Goal: Transaction & Acquisition: Purchase product/service

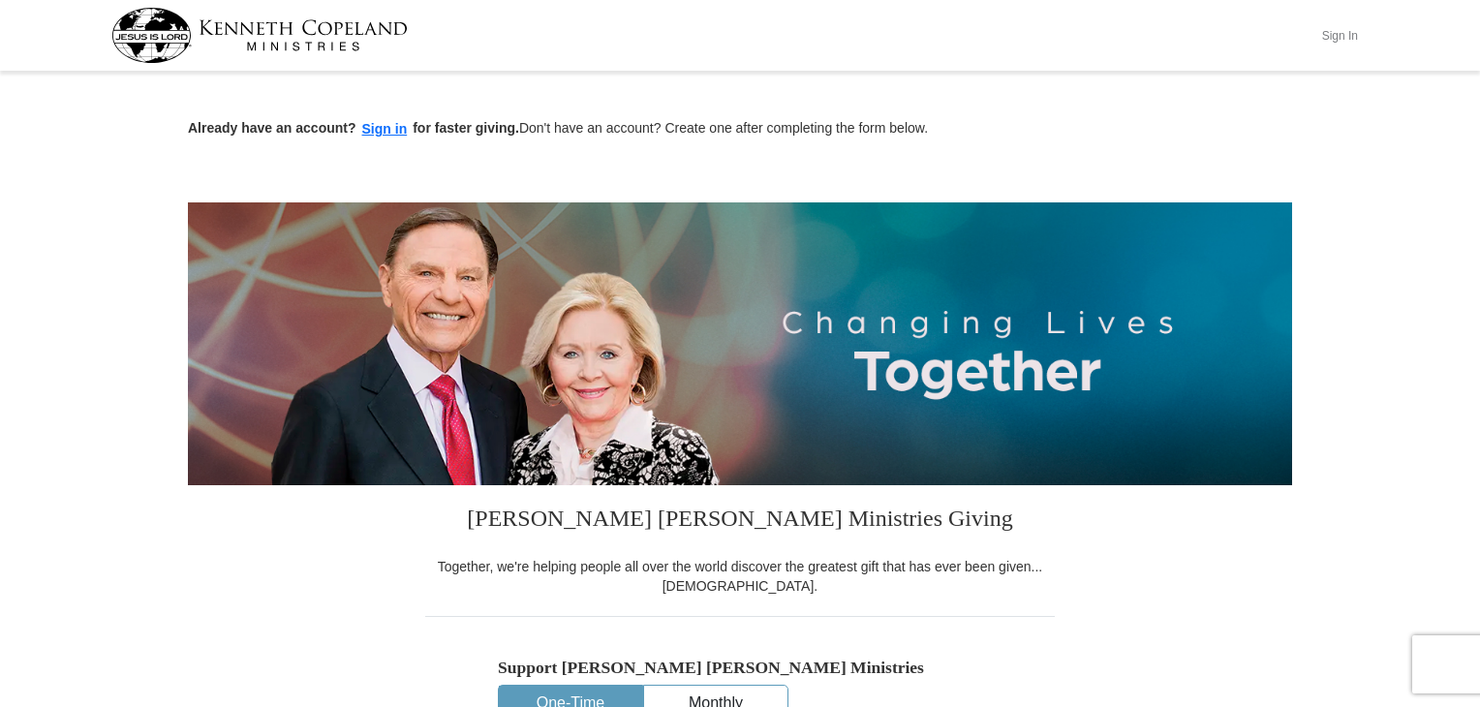
click at [1336, 35] on button "Sign In" at bounding box center [1339, 35] width 58 height 30
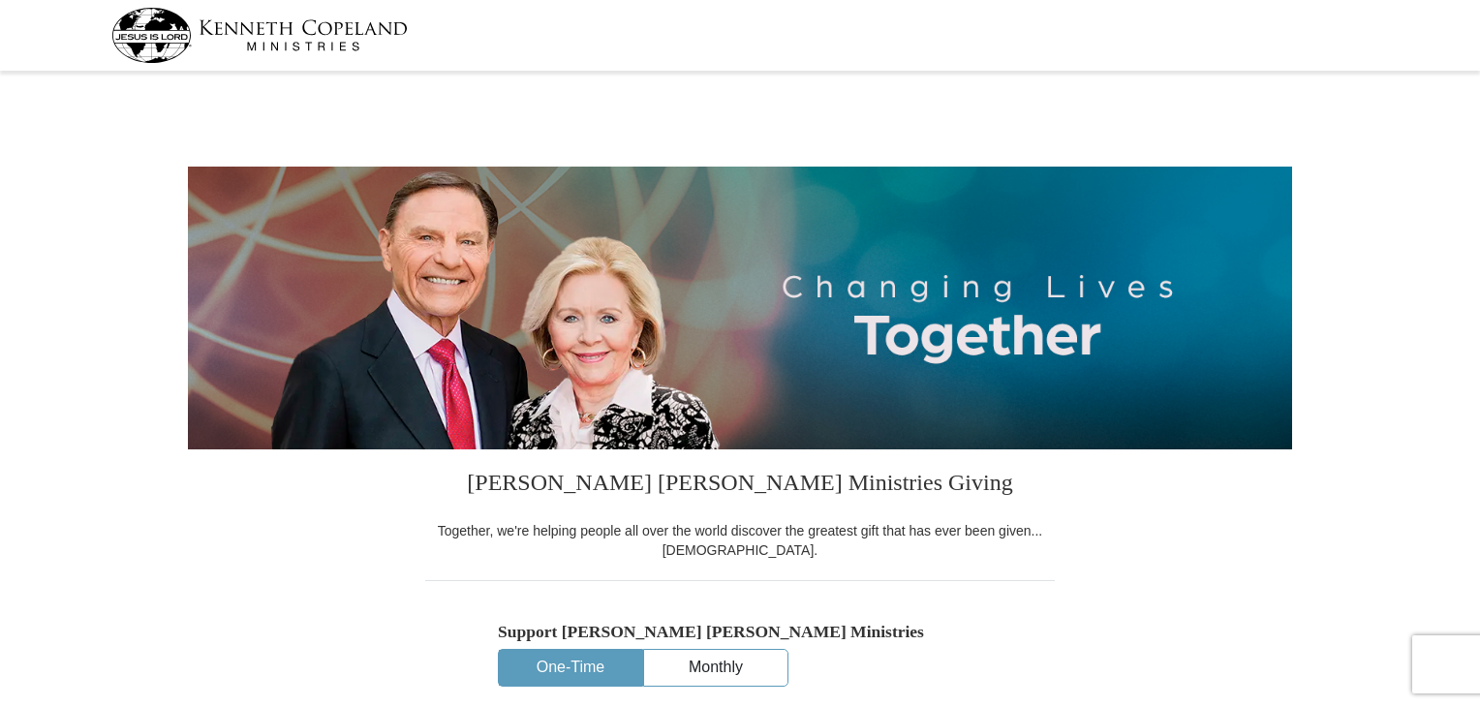
select select "MO"
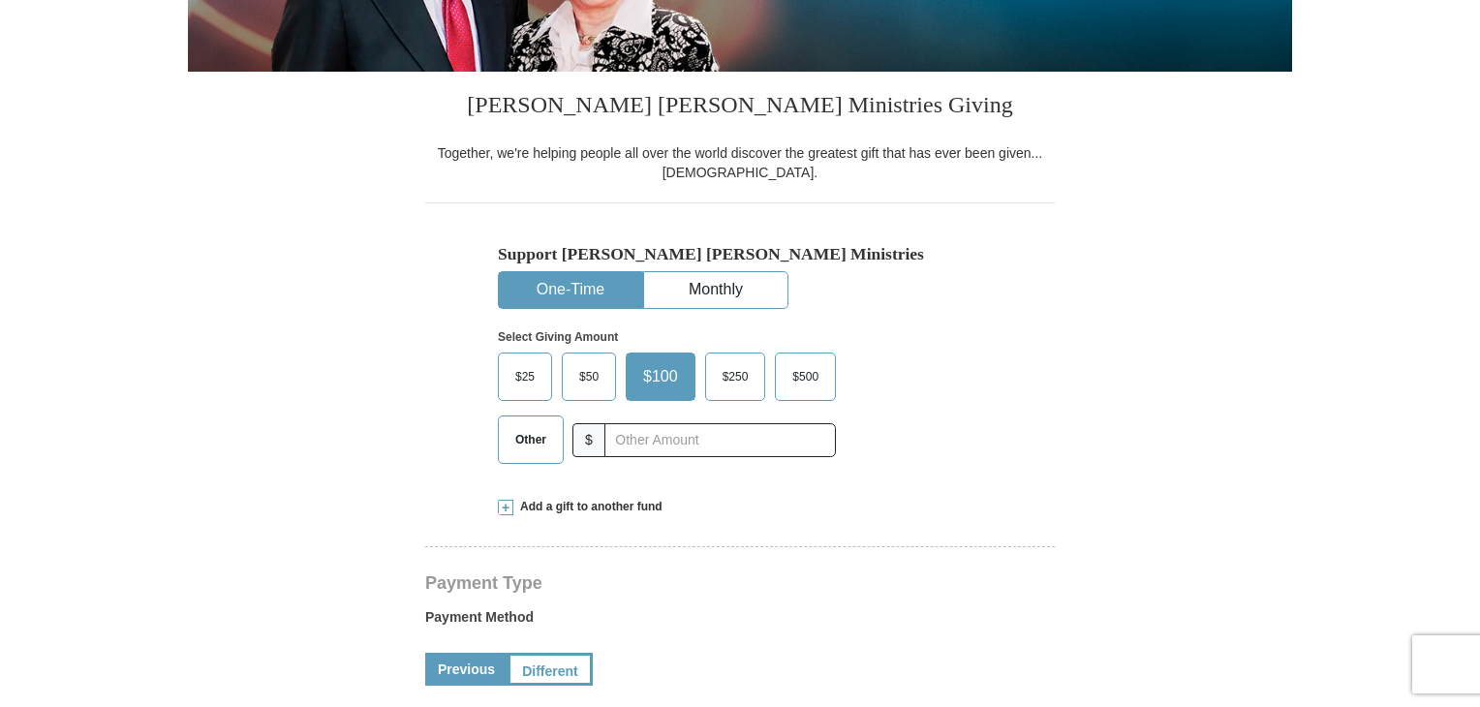
scroll to position [385, 0]
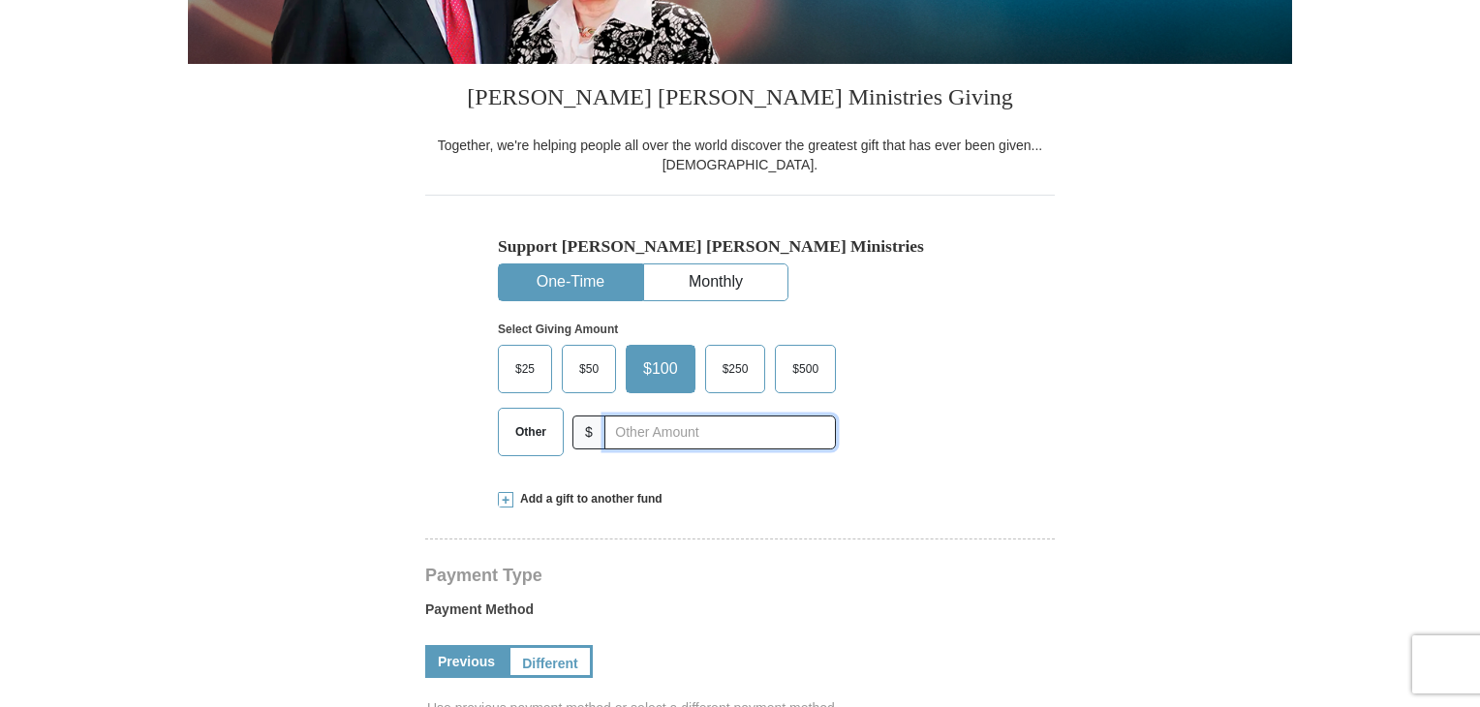
click at [716, 434] on input "text" at bounding box center [719, 432] width 231 height 34
type input "275"
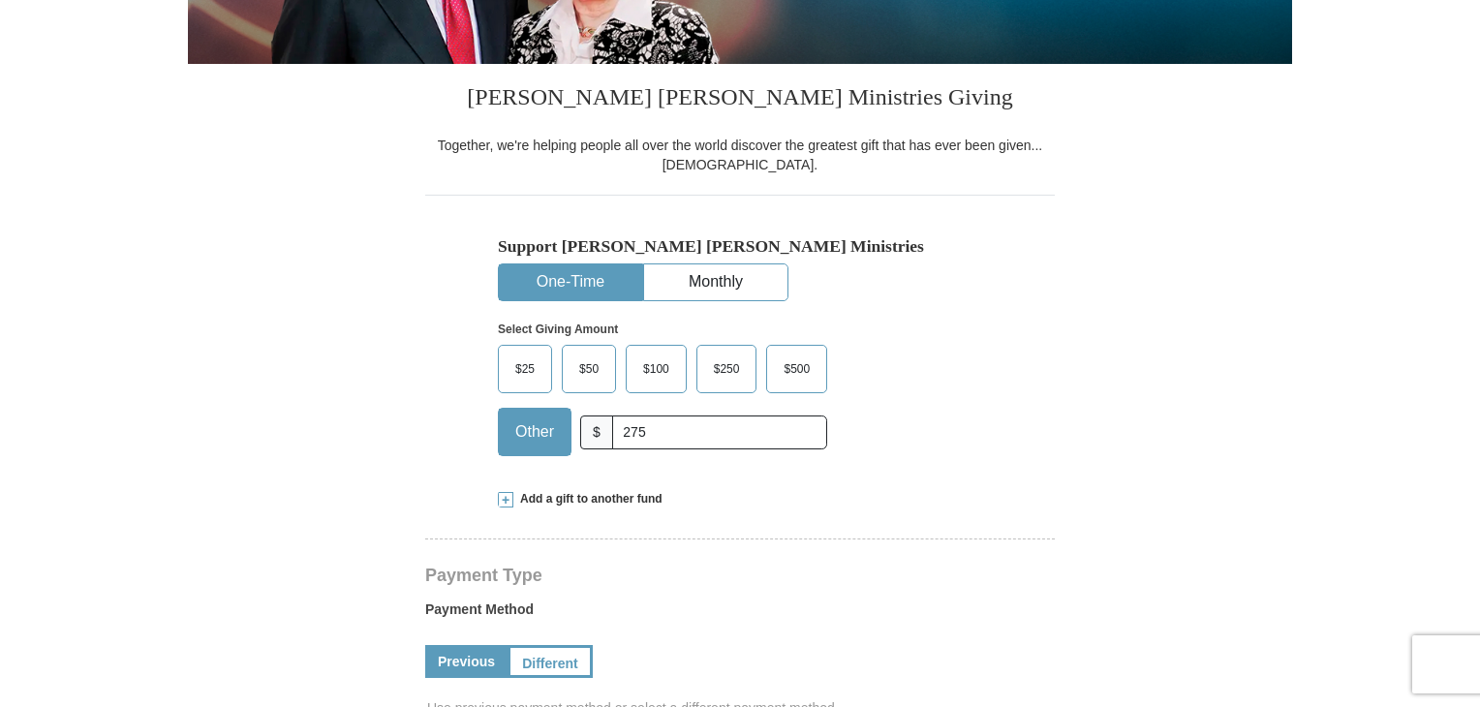
click at [712, 362] on span "$250" at bounding box center [727, 368] width 46 height 29
click at [0, 0] on input "$250" at bounding box center [0, 0] width 0 height 0
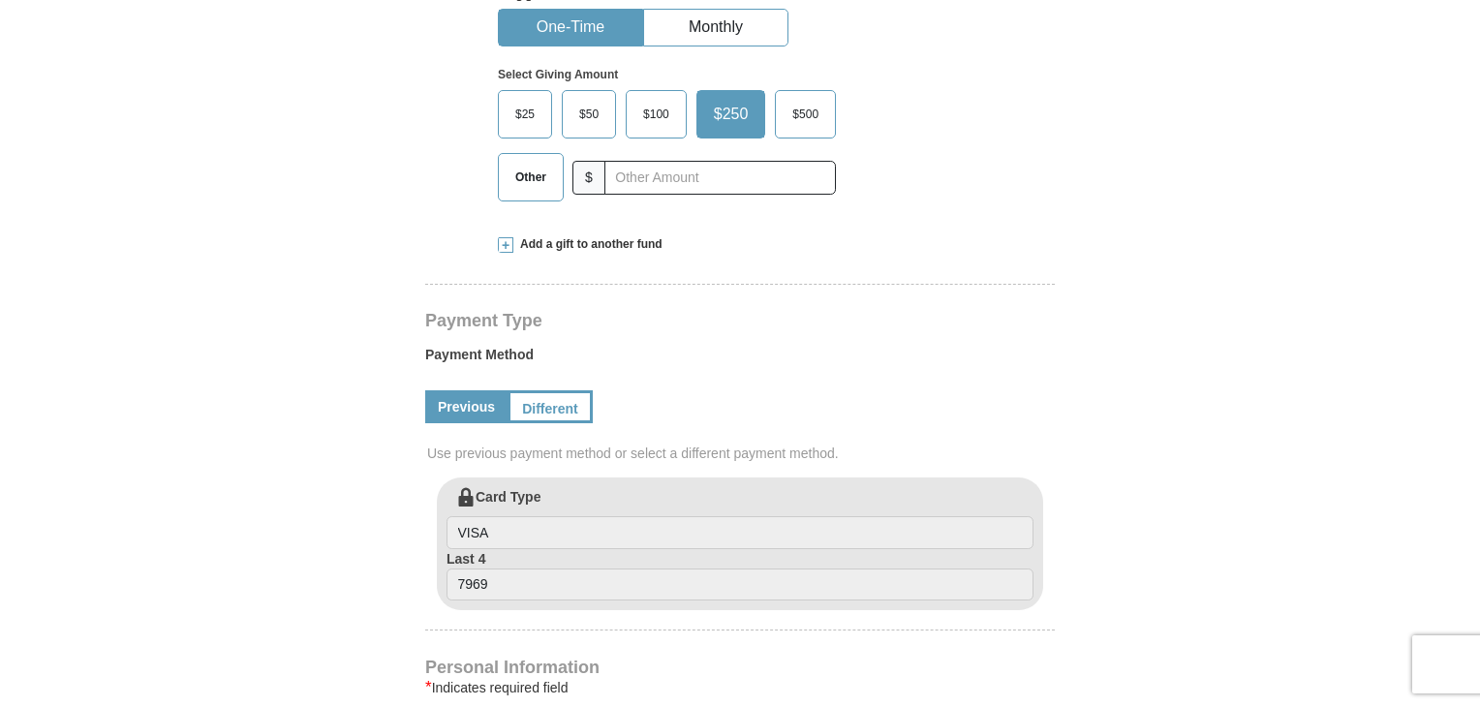
scroll to position [641, 0]
click at [558, 405] on link "Different" at bounding box center [547, 405] width 81 height 33
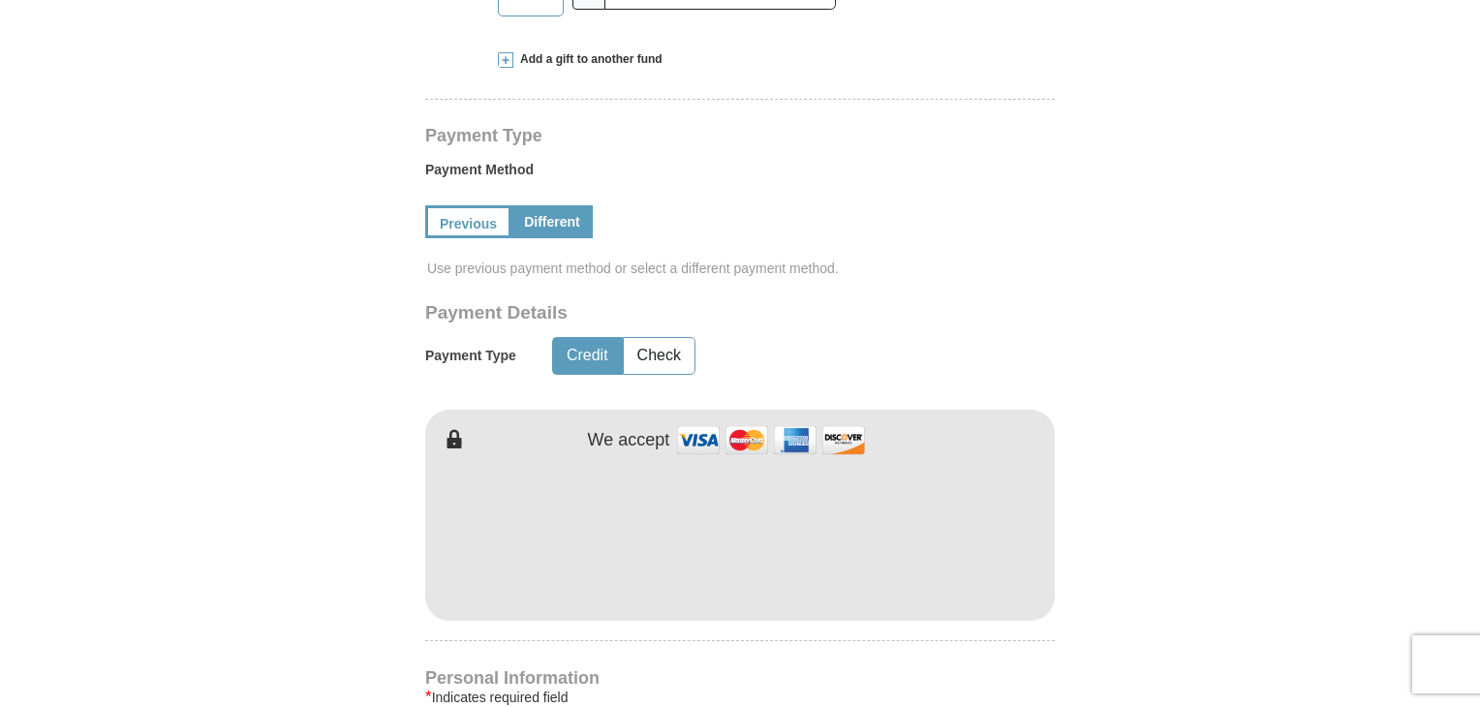
scroll to position [830, 0]
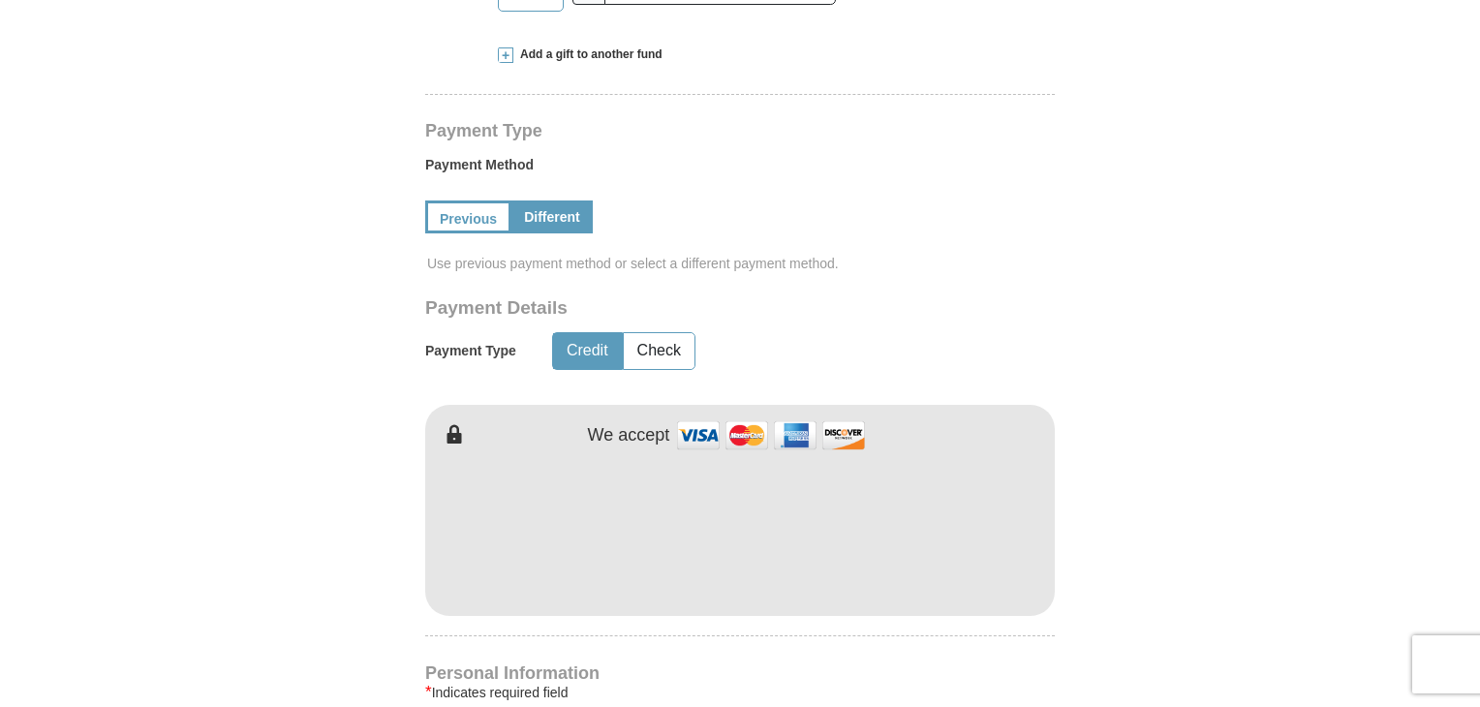
click at [688, 617] on div "[PERSON_NAME] [PERSON_NAME] Ministries Giving Together, we're helping people al…" at bounding box center [740, 574] width 630 height 1910
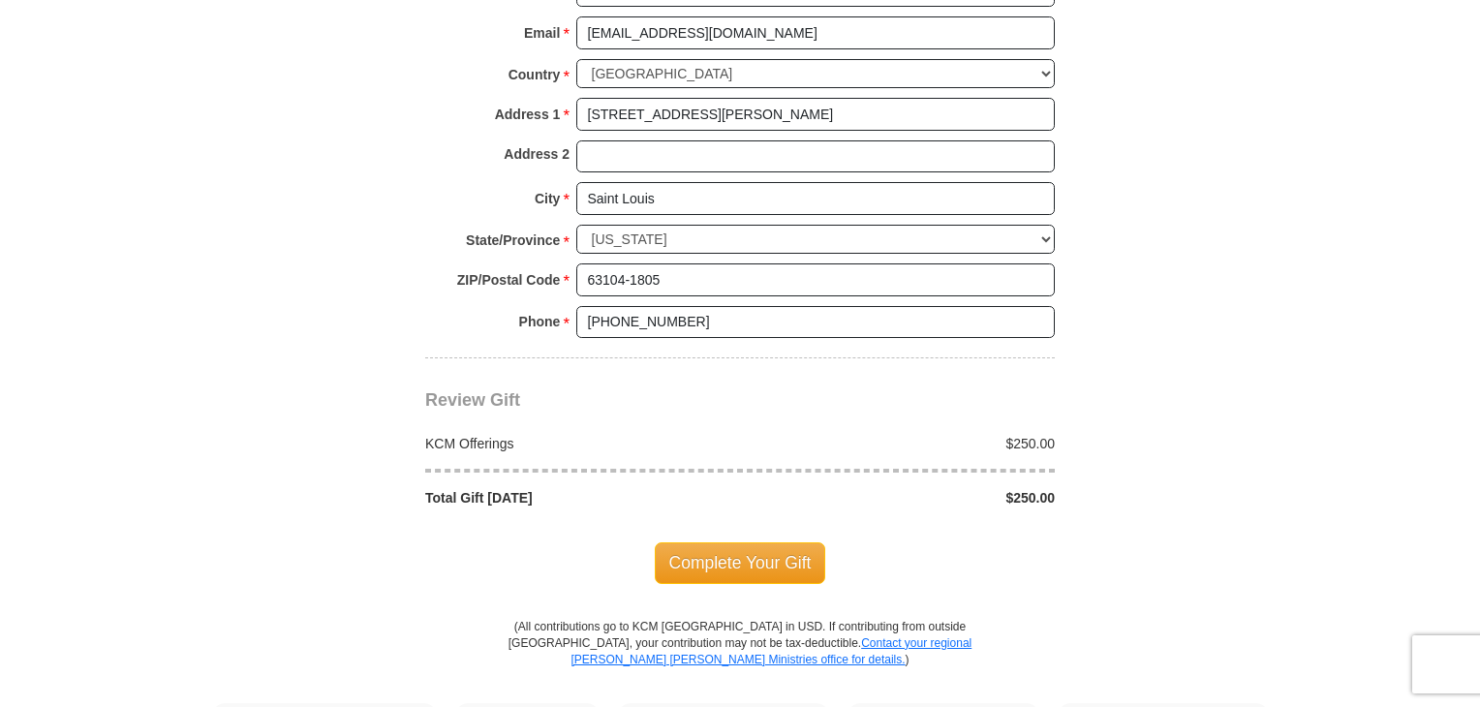
scroll to position [1658, 0]
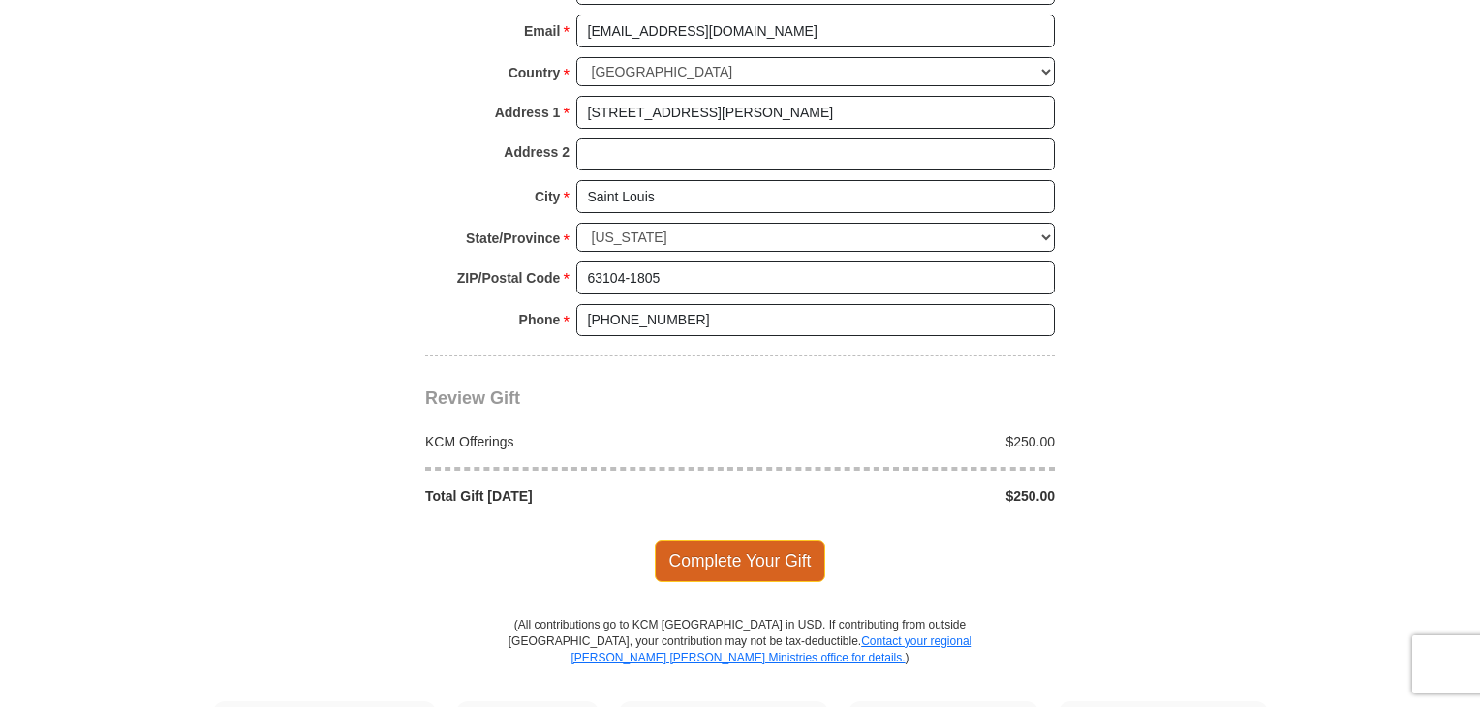
click at [756, 544] on span "Complete Your Gift" at bounding box center [740, 560] width 171 height 41
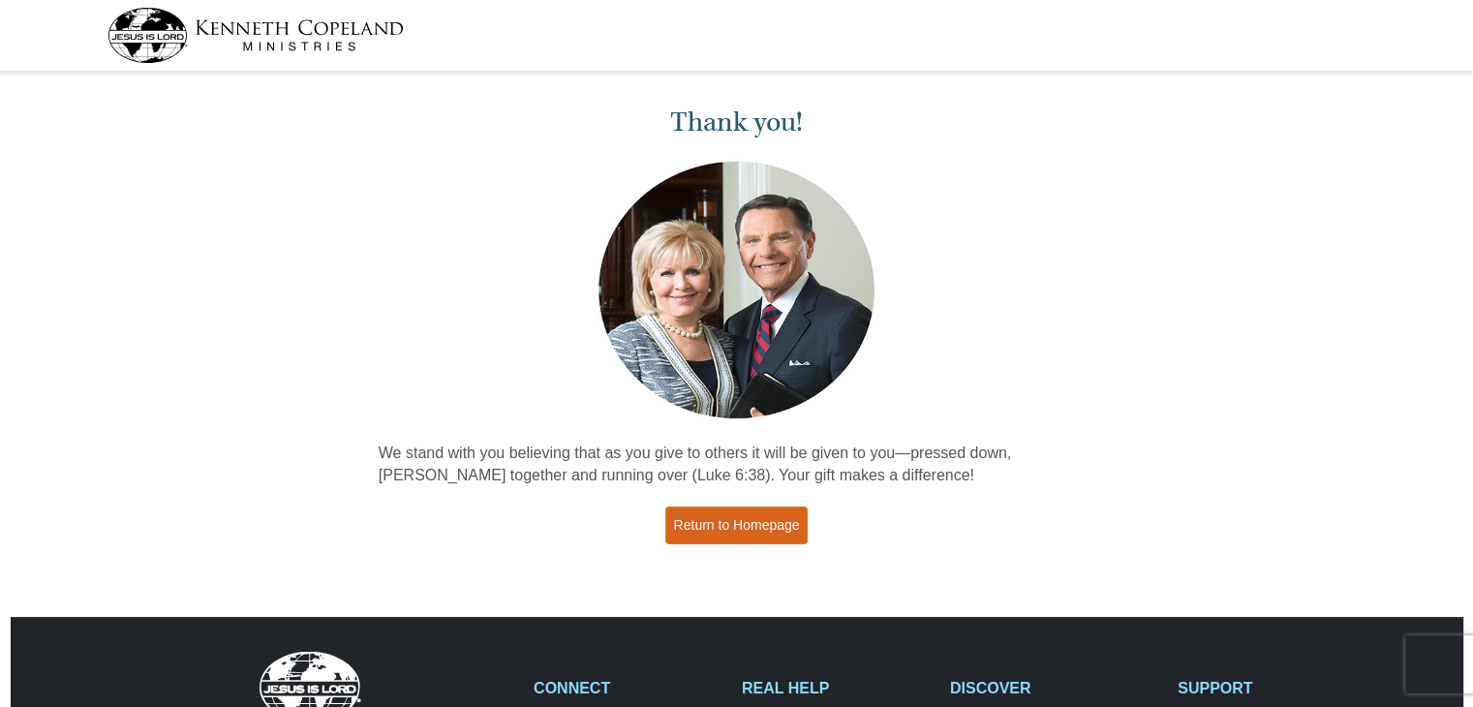
click at [767, 530] on link "Return to Homepage" at bounding box center [736, 526] width 143 height 38
